Goal: Complete application form: Complete application form

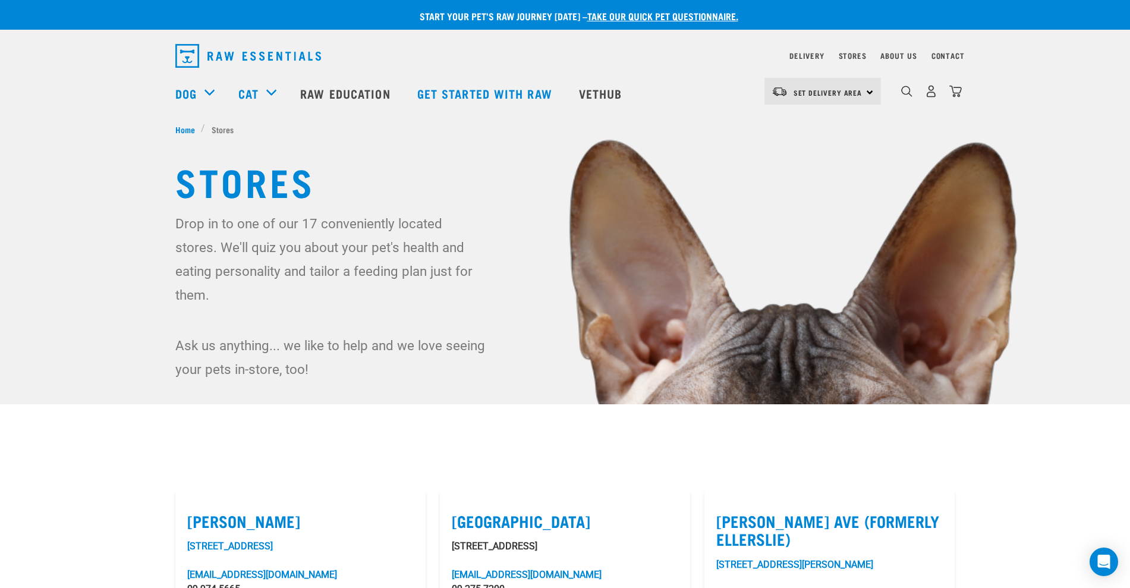
click at [642, 13] on link "take our quick pet questionnaire." at bounding box center [662, 15] width 151 height 5
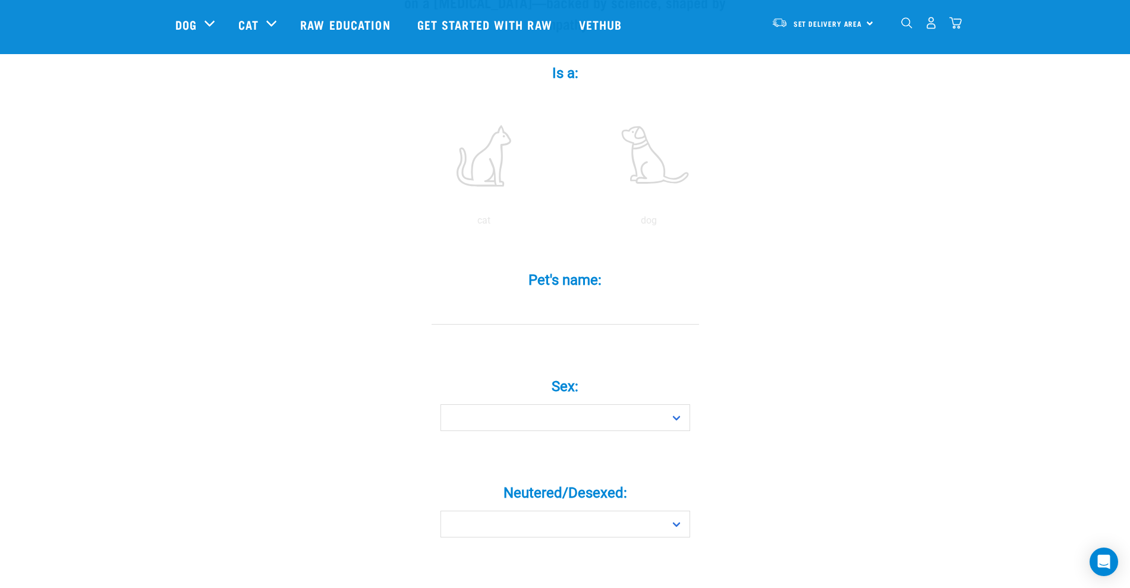
scroll to position [223, 0]
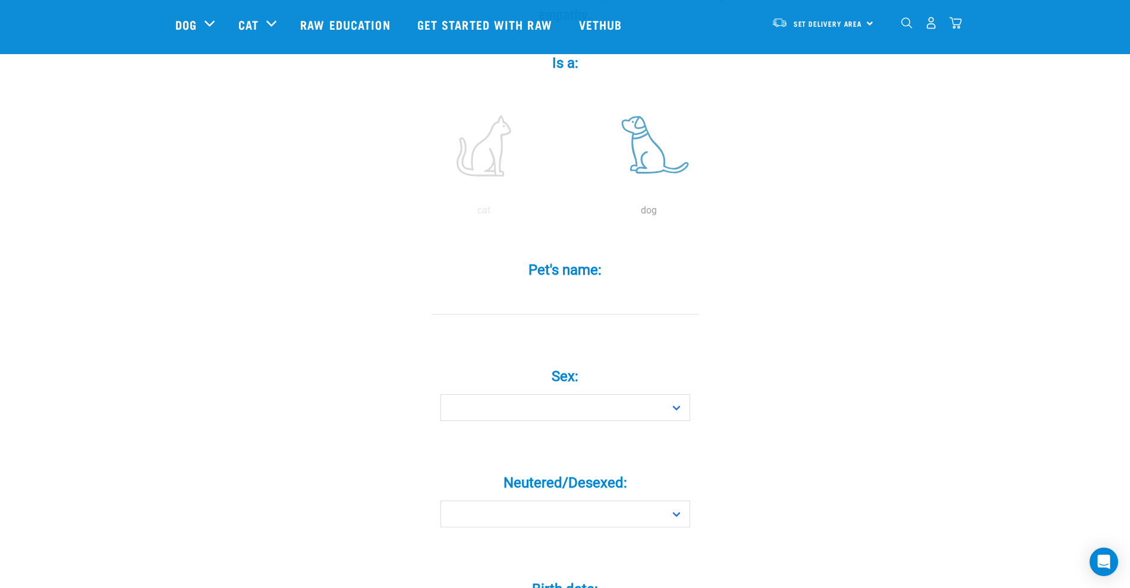
click at [646, 137] on label at bounding box center [649, 145] width 161 height 101
click at [567, 213] on input "radio" at bounding box center [567, 213] width 0 height 0
click at [477, 288] on input "Pet's name: *" at bounding box center [566, 301] width 268 height 27
type input "mambo"
click at [527, 394] on select "Boy Girl" at bounding box center [566, 407] width 250 height 27
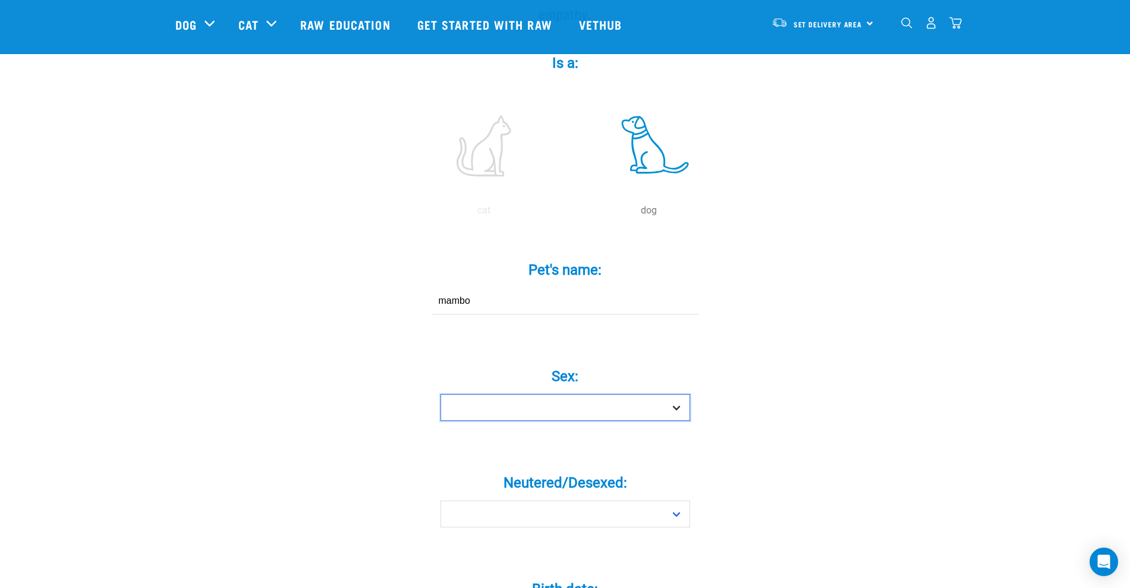
select select "boy"
click at [441, 394] on select "Boy Girl" at bounding box center [566, 407] width 250 height 27
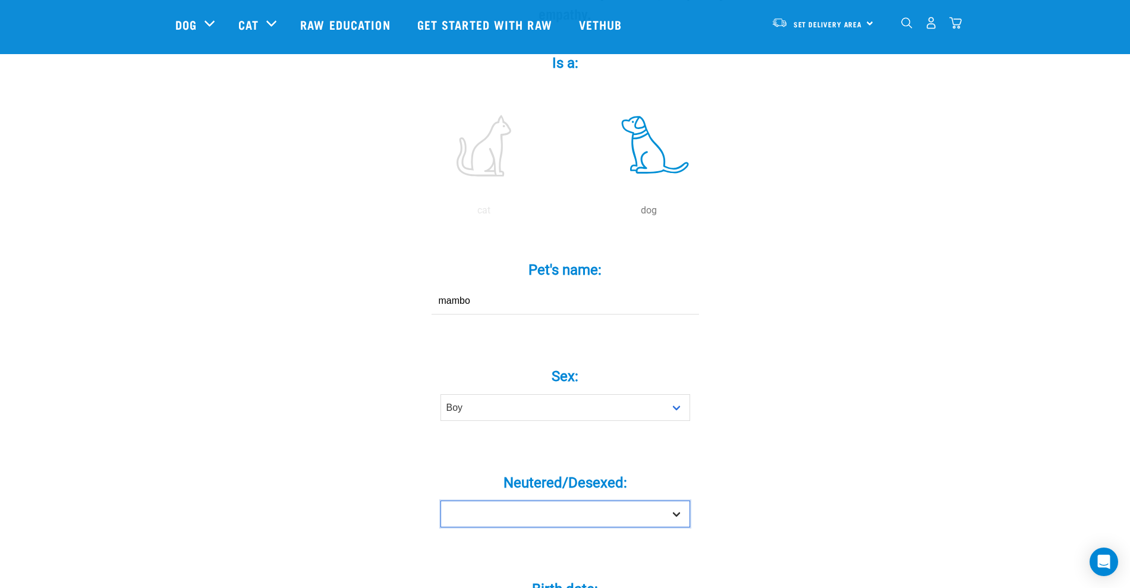
click at [524, 501] on select "Yes No" at bounding box center [566, 514] width 250 height 27
select select "yes"
click at [441, 501] on select "Yes No" at bounding box center [566, 514] width 250 height 27
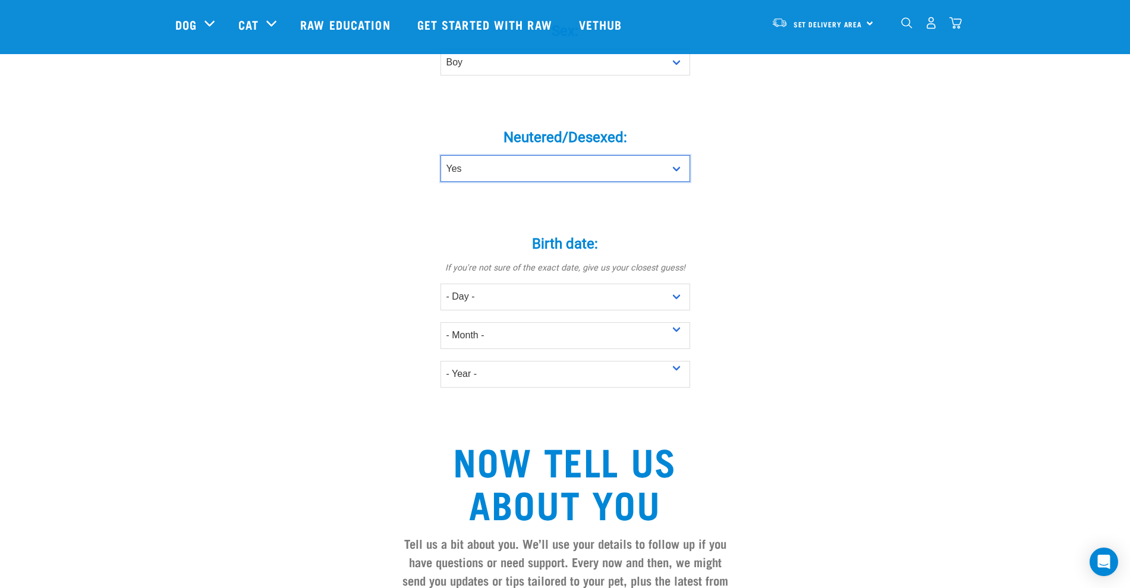
scroll to position [595, 0]
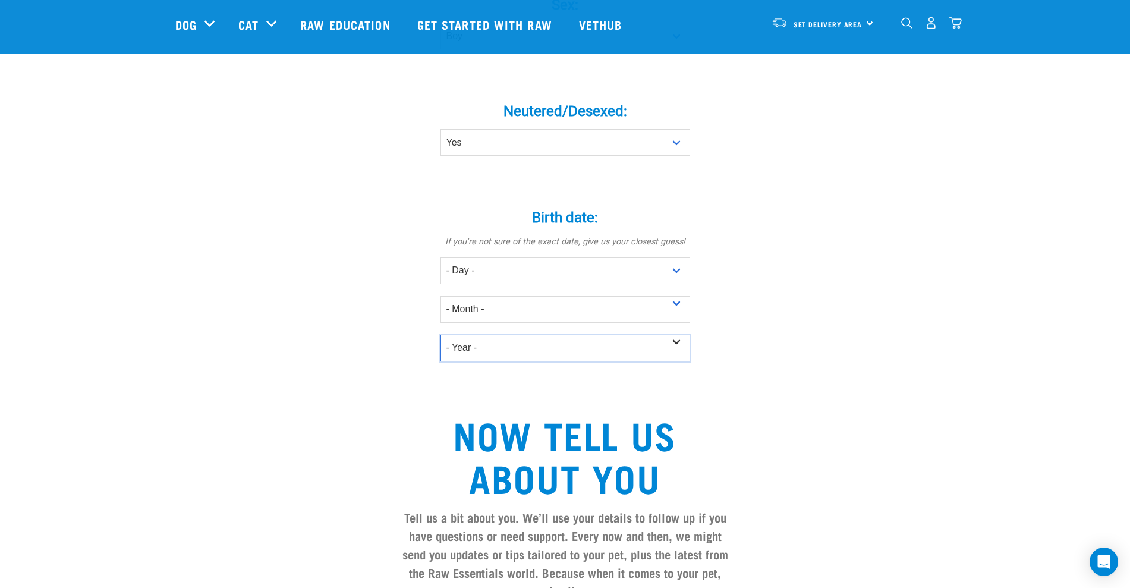
click at [487, 335] on select "- Year - 2025 2024 2023 2022 2021 2020 2019 2018 2017 2016 2015 2014 2013 2012" at bounding box center [566, 348] width 250 height 27
select select "2015"
click at [441, 335] on select "- Year - 2025 2024 2023 2022 2021 2020 2019 2018 2017 2016 2015 2014 2013 2012" at bounding box center [566, 348] width 250 height 27
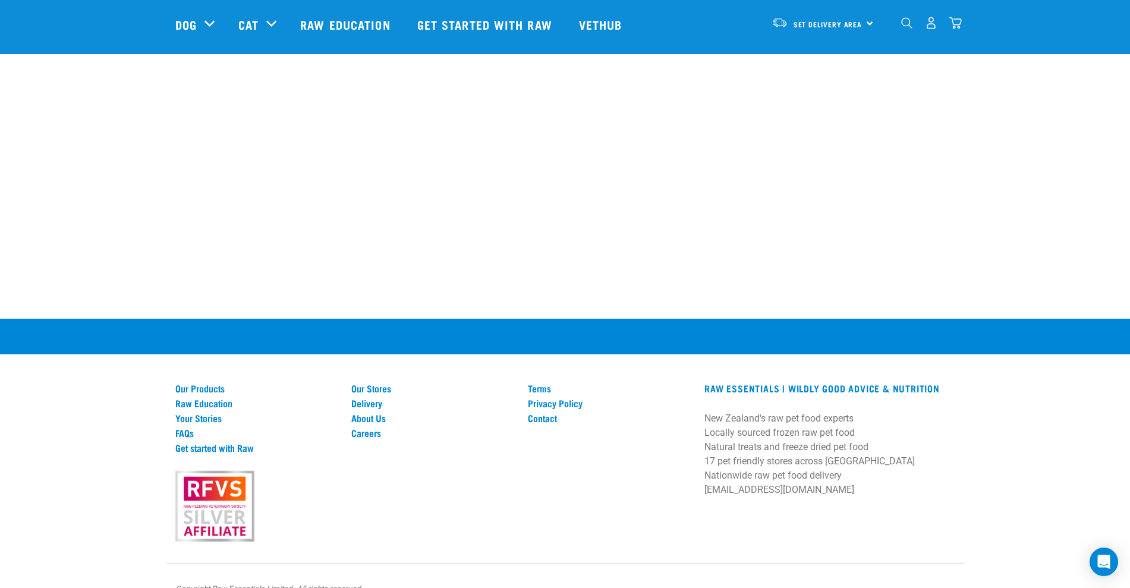
scroll to position [1621, 0]
